Goal: Browse casually

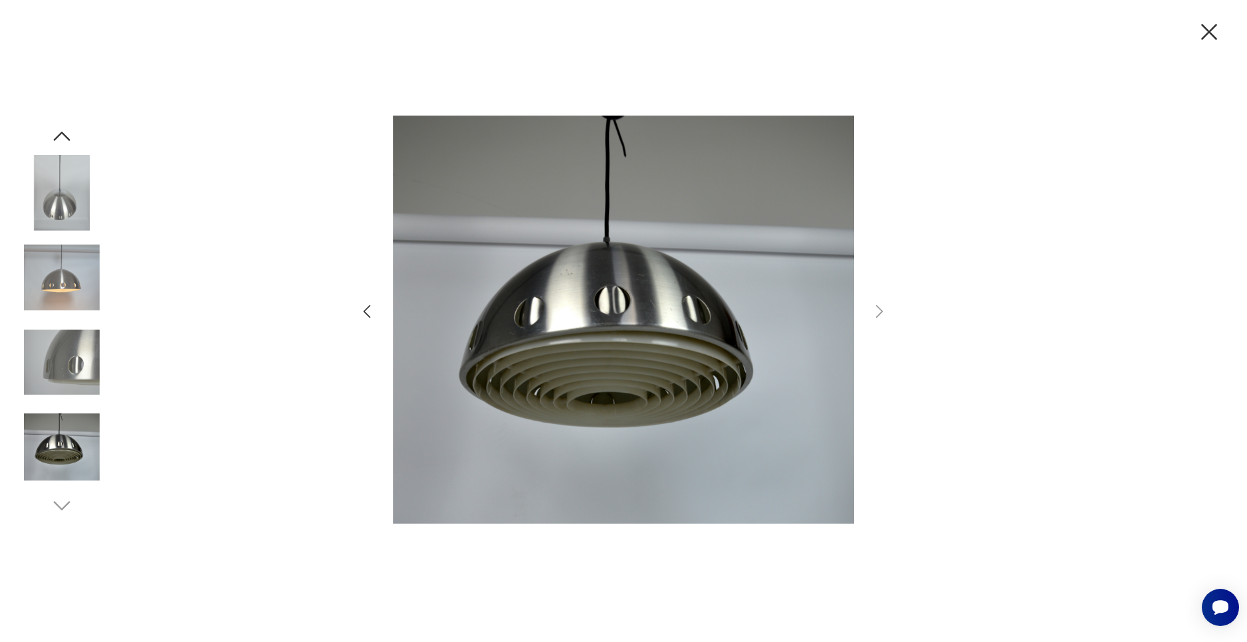
click at [68, 448] on img at bounding box center [62, 448] width 76 height 76
click at [74, 481] on img at bounding box center [62, 448] width 76 height 76
click at [69, 506] on div at bounding box center [62, 321] width 76 height 394
click at [68, 454] on img at bounding box center [62, 448] width 76 height 76
click at [74, 318] on div at bounding box center [62, 279] width 76 height 78
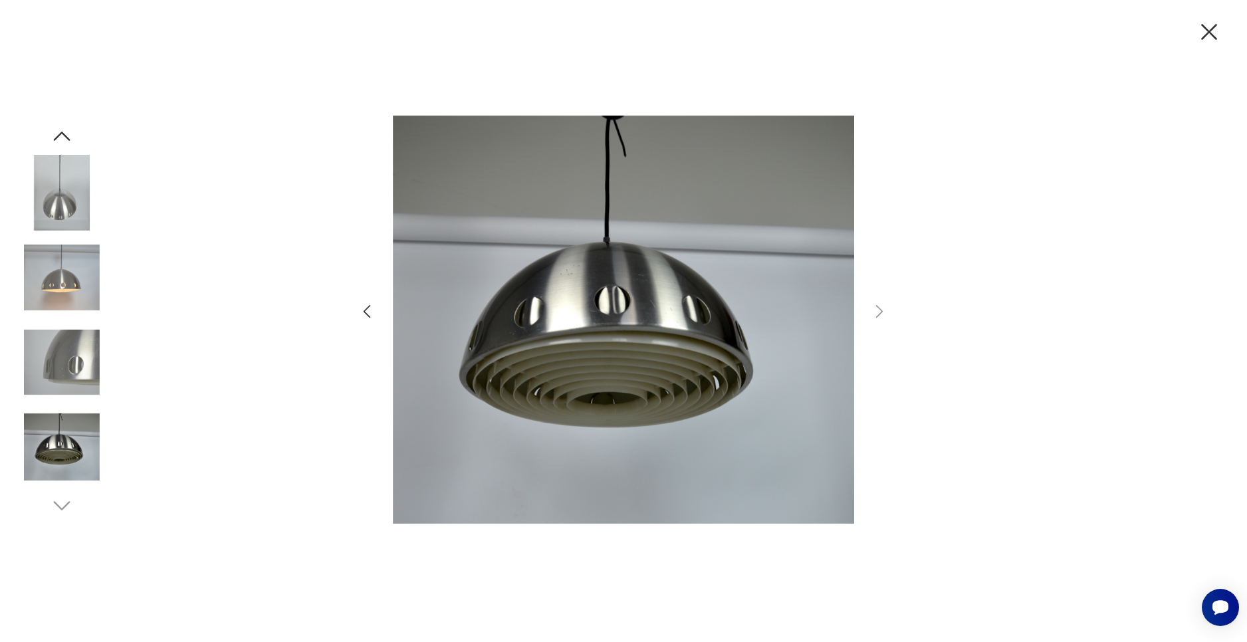
click at [68, 269] on img at bounding box center [62, 278] width 76 height 76
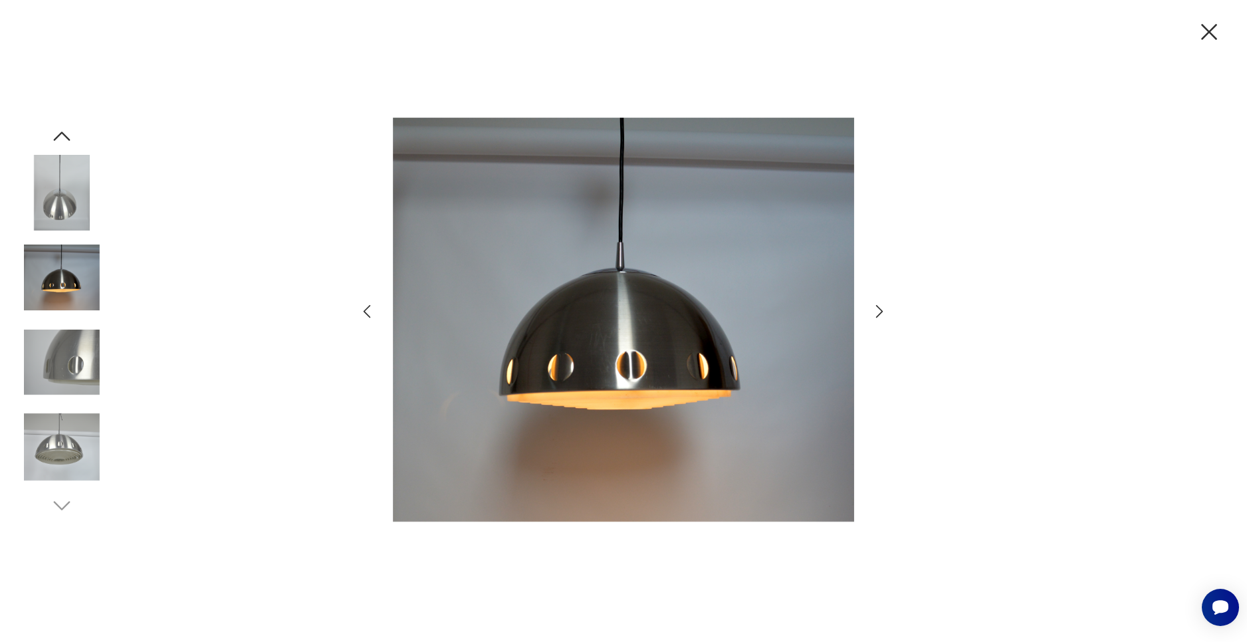
click at [68, 201] on img at bounding box center [62, 193] width 76 height 76
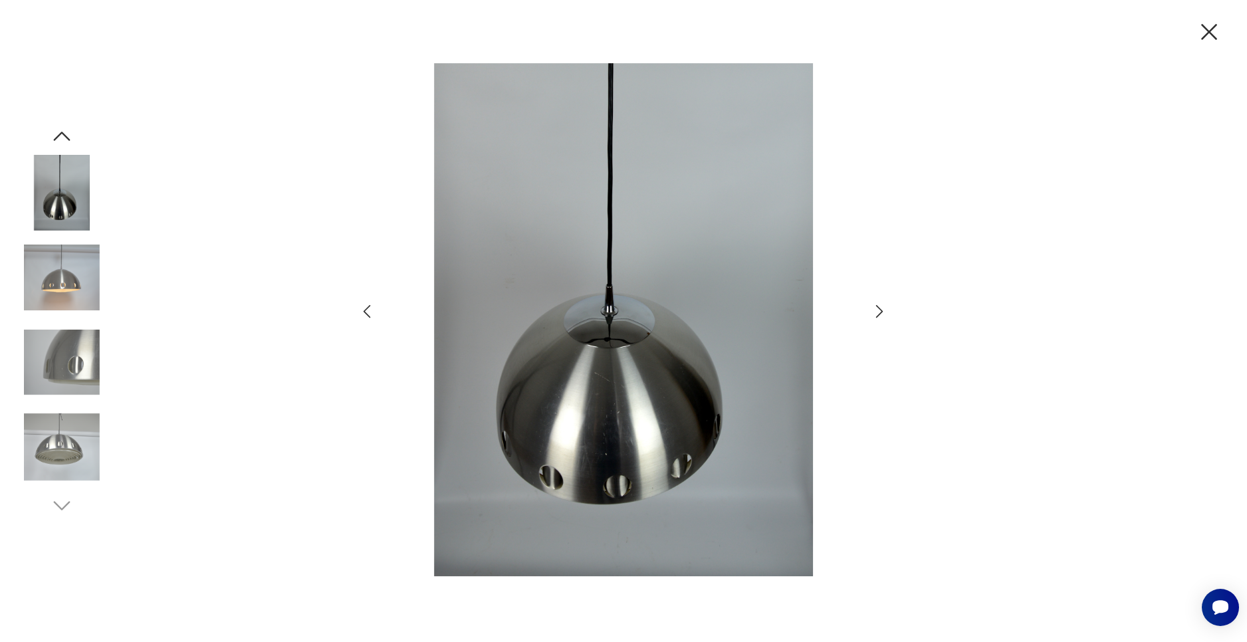
click at [56, 290] on img at bounding box center [62, 278] width 76 height 76
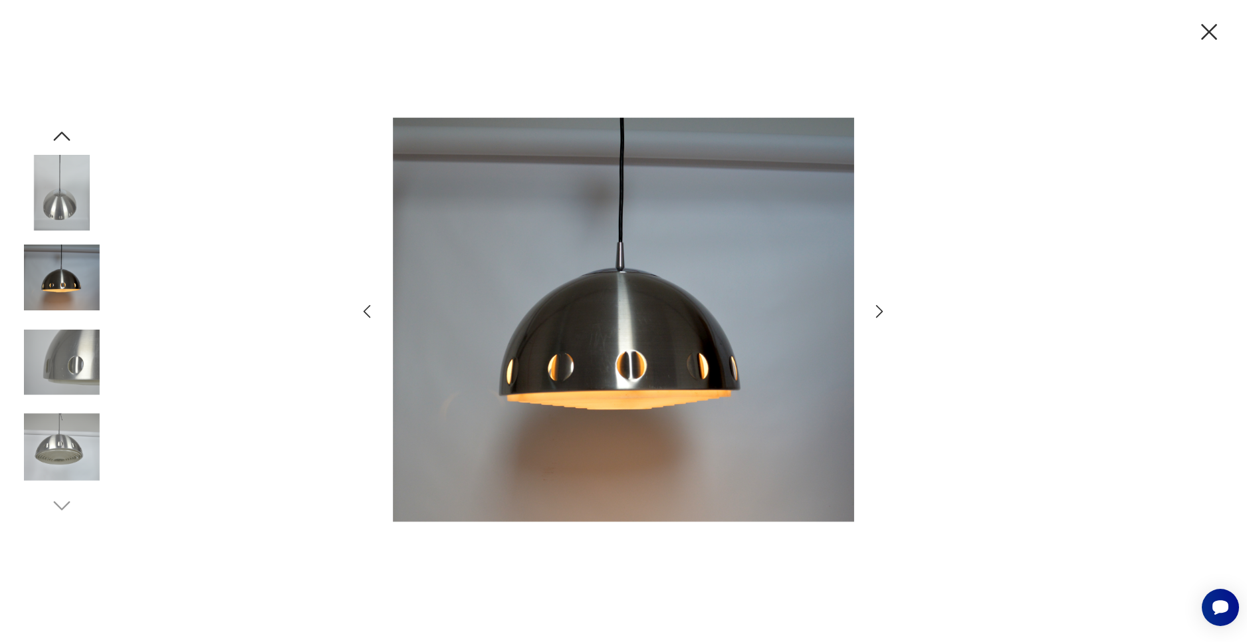
click at [77, 392] on img at bounding box center [62, 362] width 76 height 76
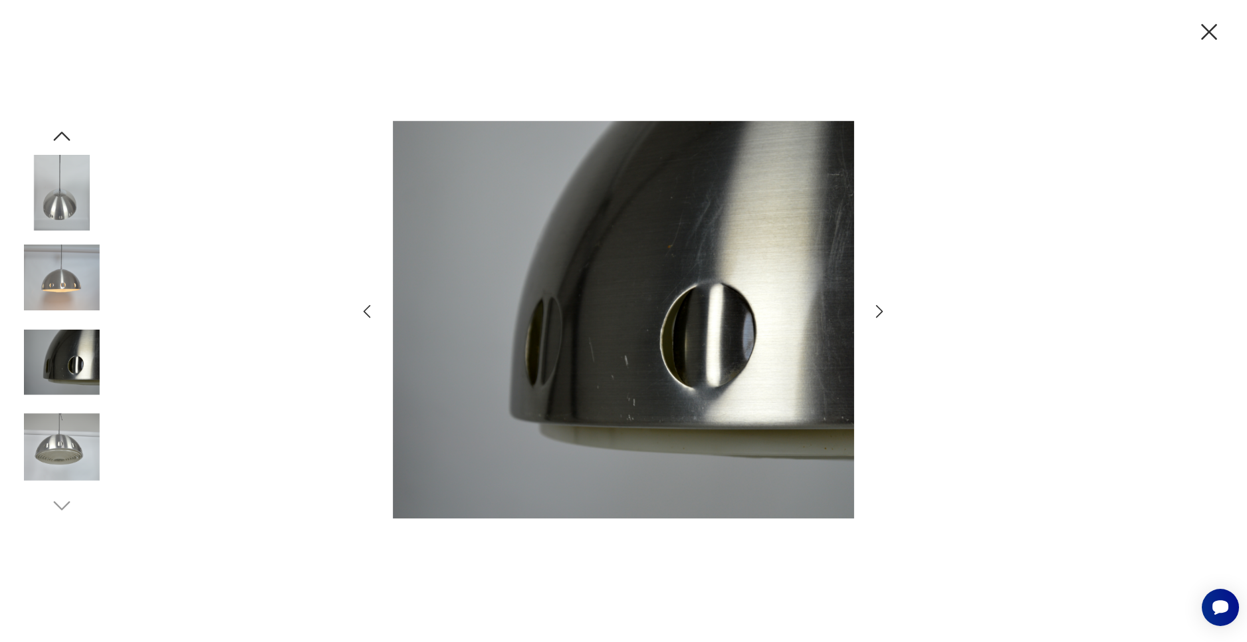
click at [68, 437] on img at bounding box center [62, 448] width 76 height 76
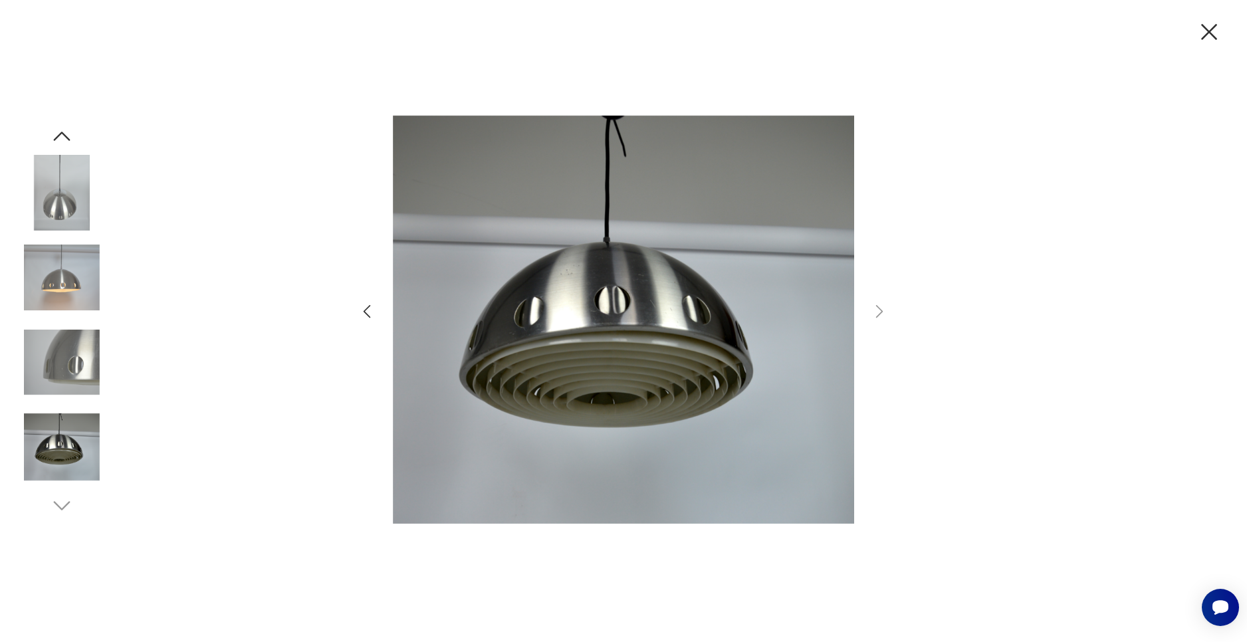
click at [1212, 36] on icon "button" at bounding box center [1209, 32] width 28 height 28
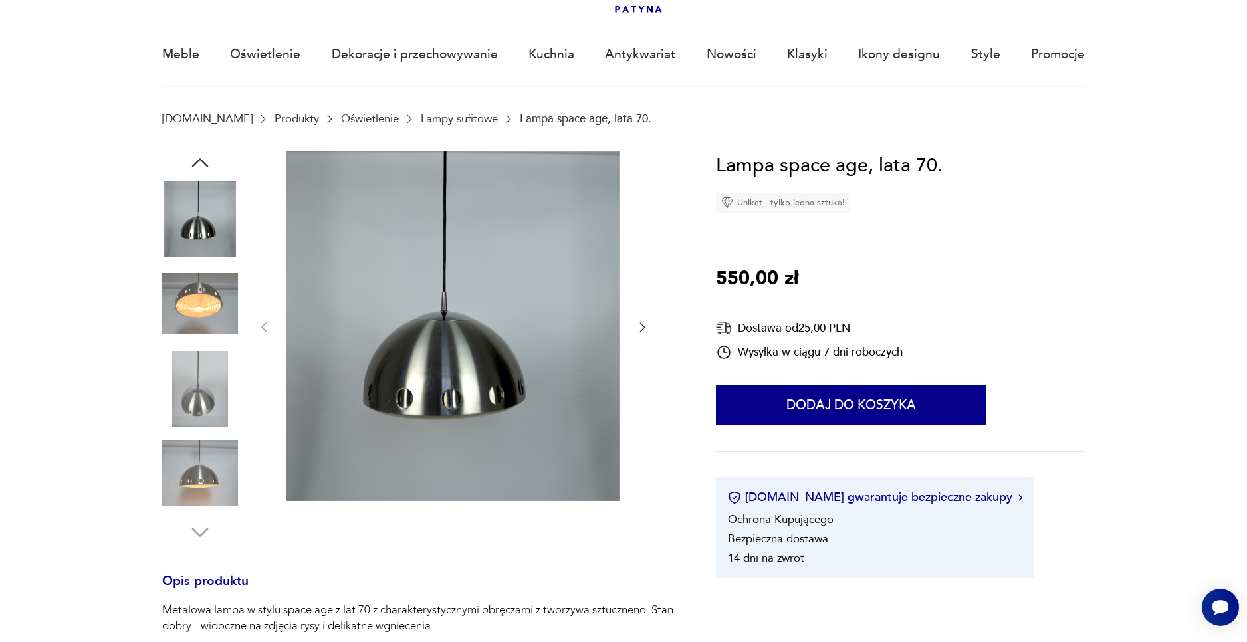
scroll to position [86, 0]
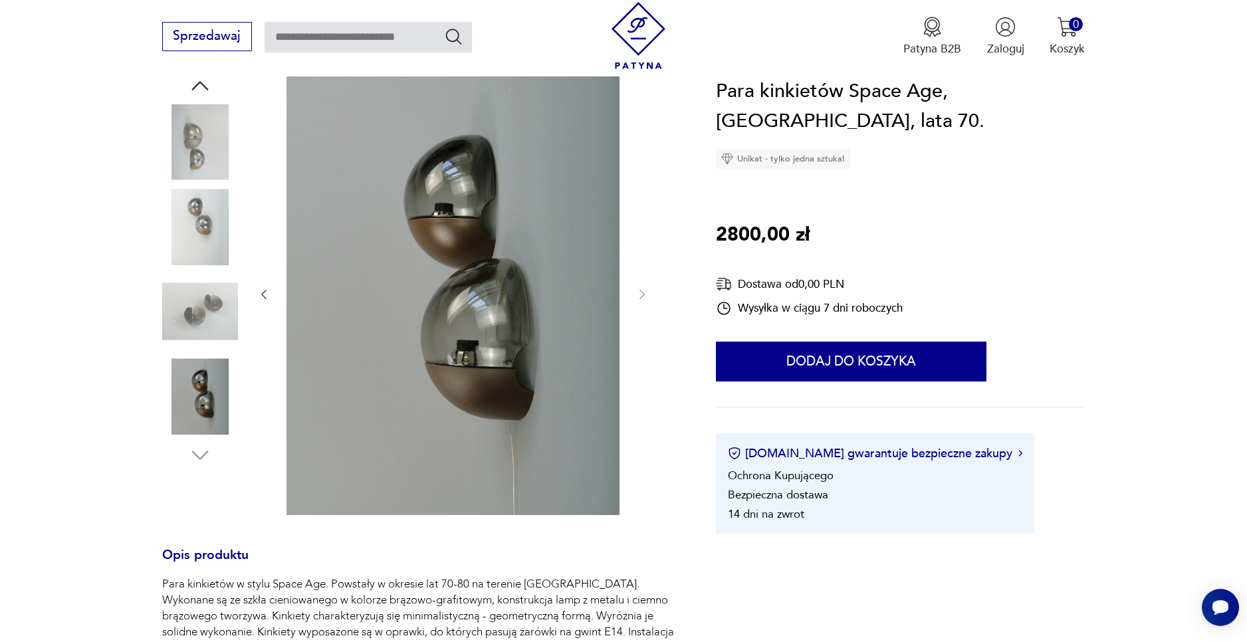
scroll to position [172, 0]
click at [213, 250] on img at bounding box center [200, 227] width 76 height 76
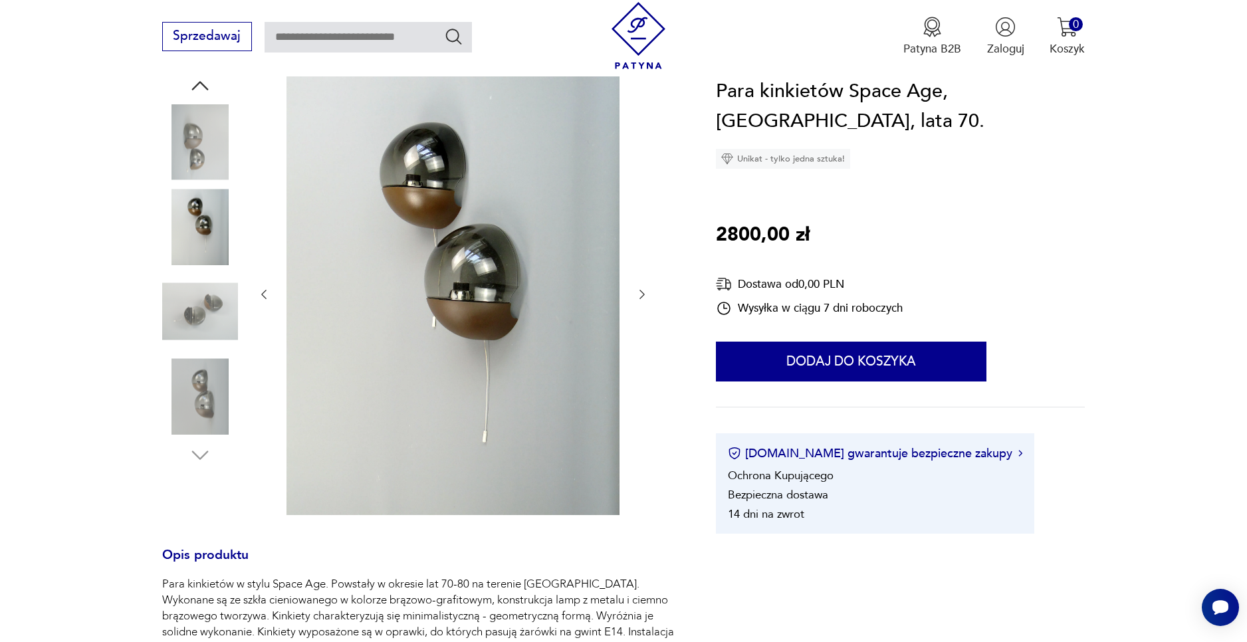
click at [220, 414] on img at bounding box center [200, 396] width 76 height 76
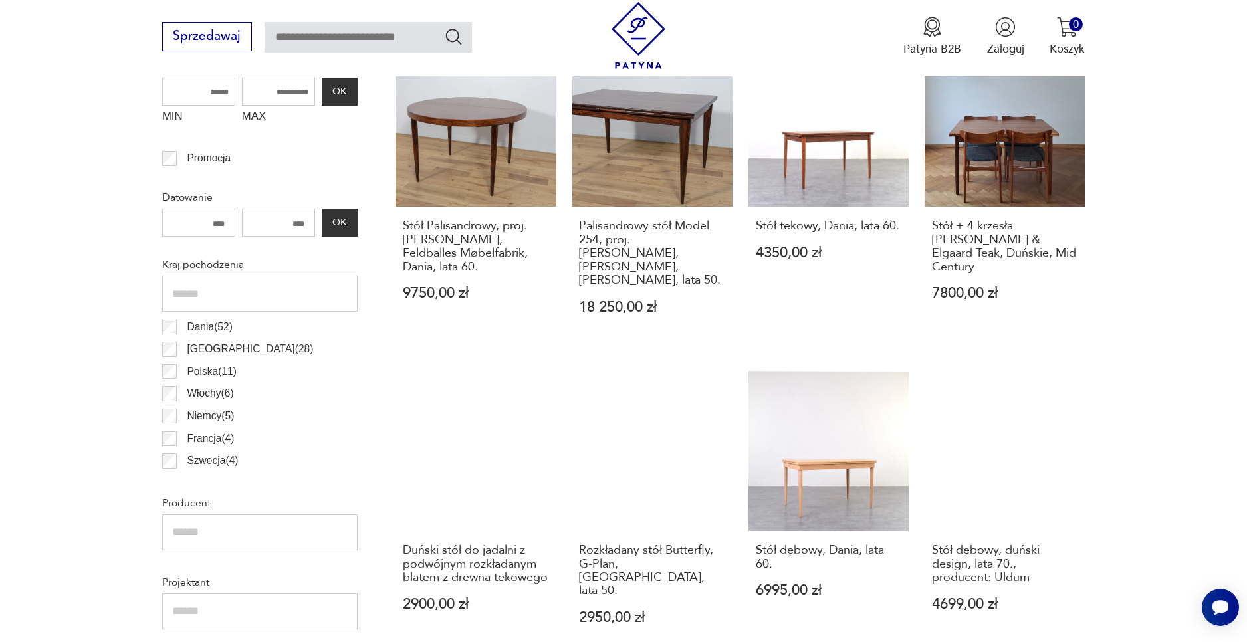
scroll to position [686, 0]
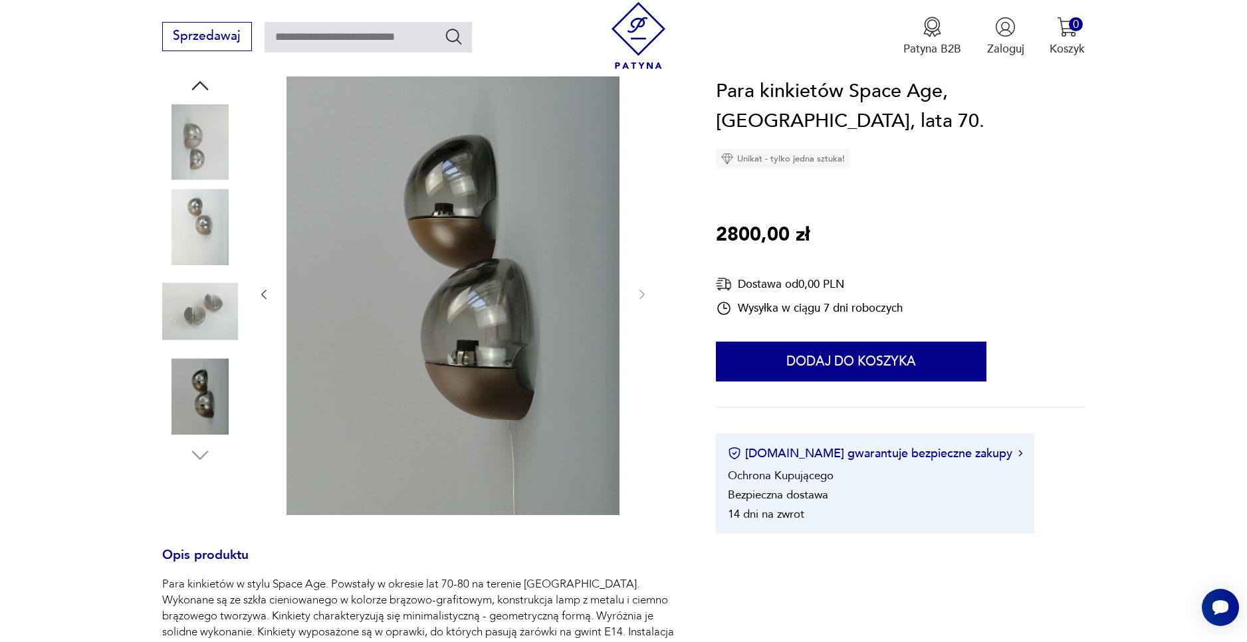
scroll to position [172, 0]
click at [1095, 209] on section "Opis produktu Para kinkietów w stylu Space Age. Powstały w okresie lat 70-80 na…" at bounding box center [623, 517] width 1247 height 892
